Goal: Task Accomplishment & Management: Manage account settings

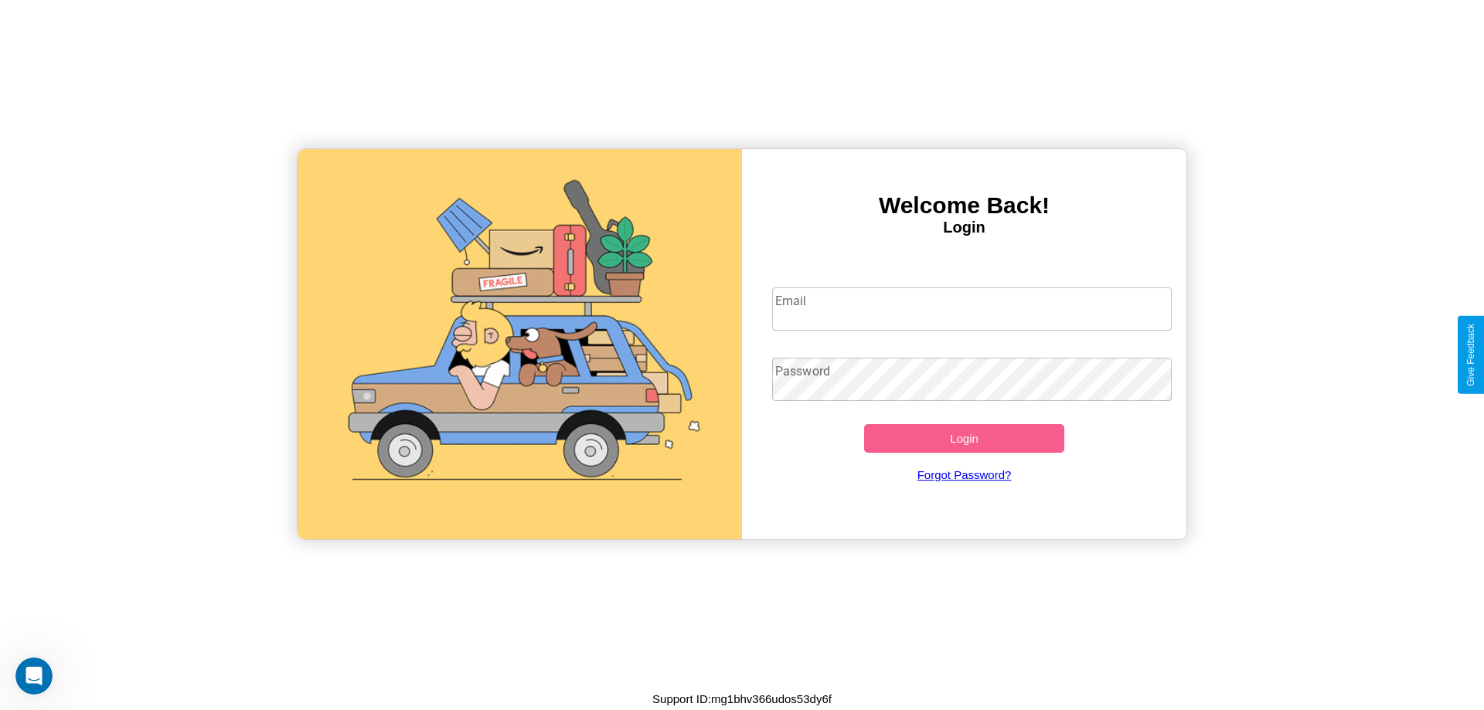
click at [972, 308] on input "Email" at bounding box center [972, 309] width 400 height 43
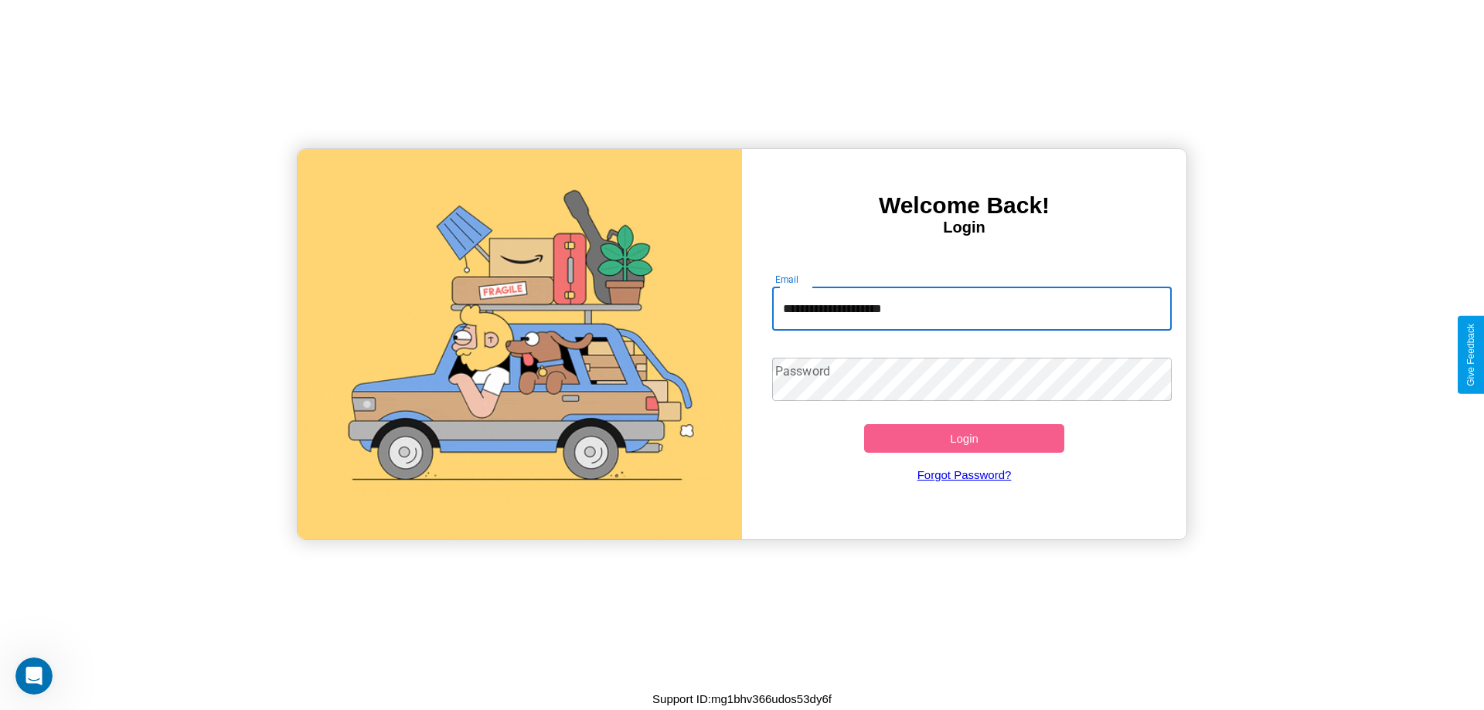
type input "**********"
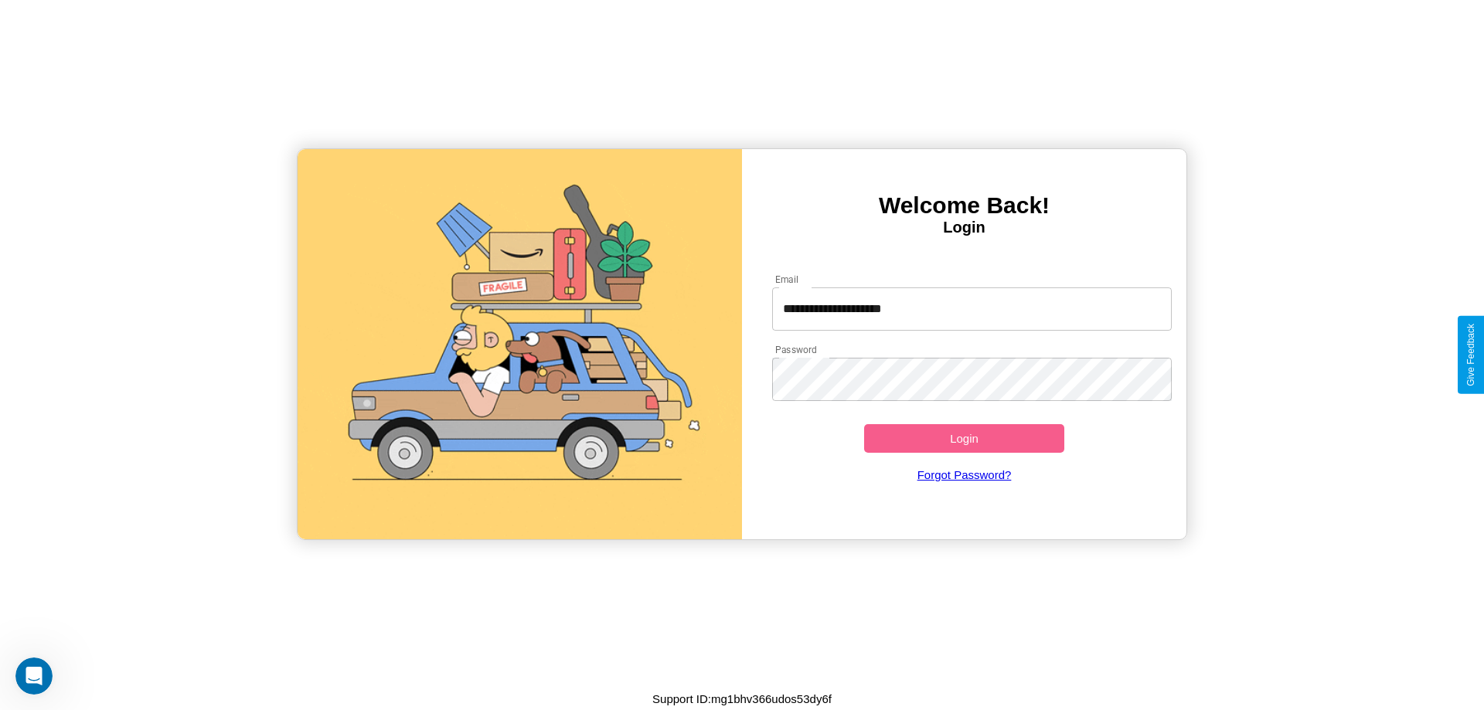
click at [964, 438] on button "Login" at bounding box center [964, 438] width 200 height 29
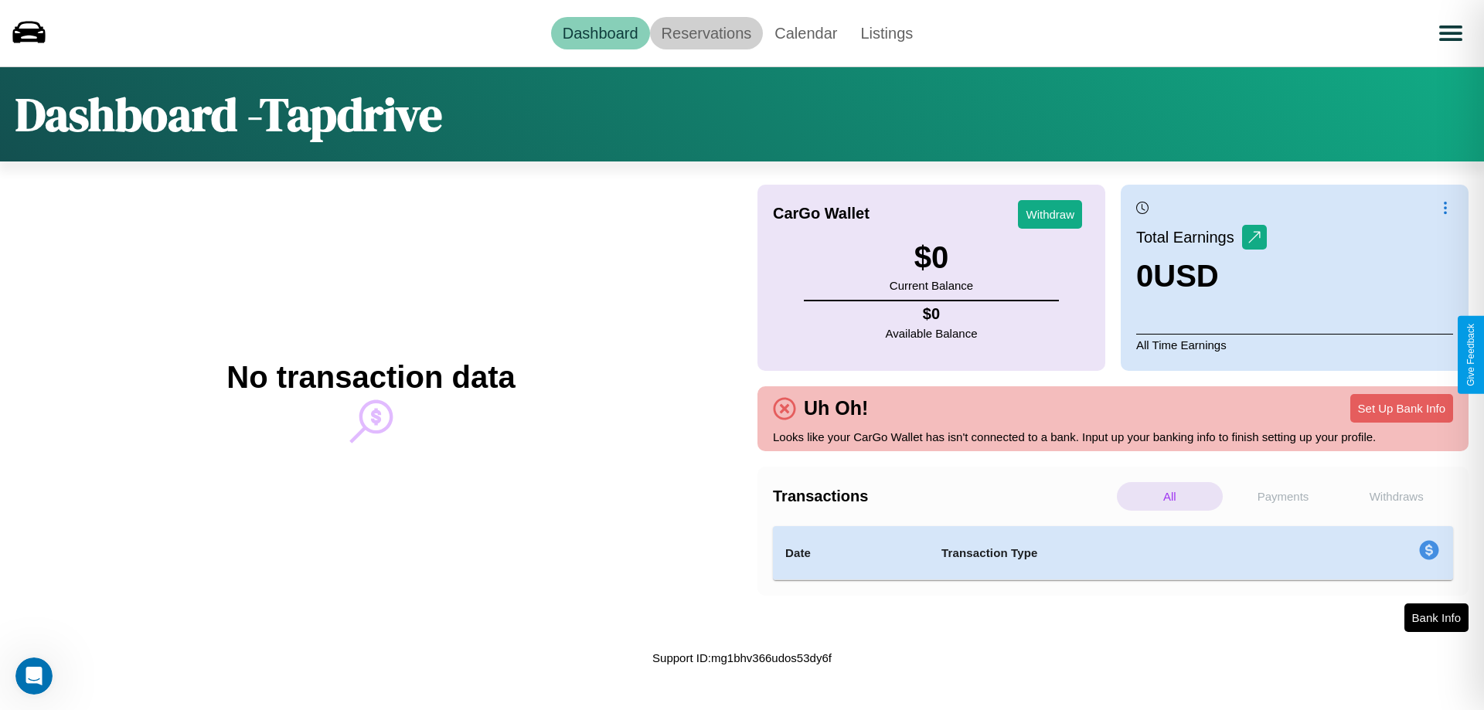
click at [706, 32] on link "Reservations" at bounding box center [707, 33] width 114 height 32
